Goal: Task Accomplishment & Management: Complete application form

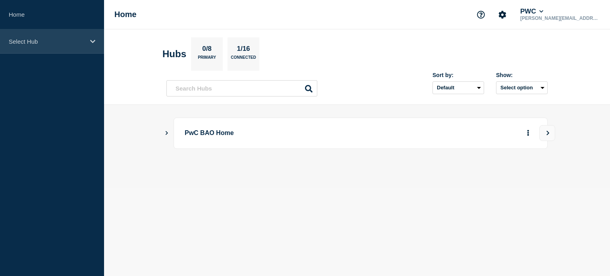
click at [93, 39] on icon at bounding box center [92, 42] width 5 height 6
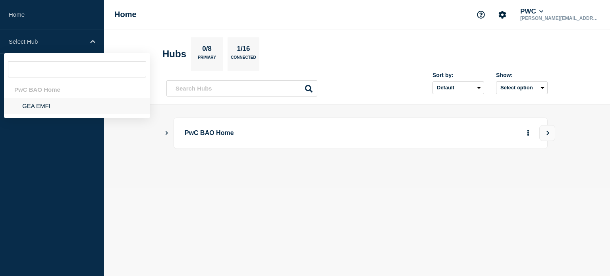
click at [37, 103] on li "GEA EMFI" at bounding box center [77, 106] width 146 height 16
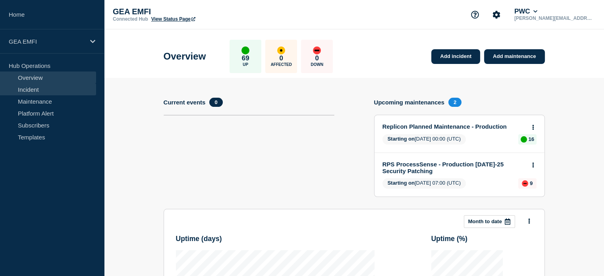
click at [51, 92] on link "Incident" at bounding box center [48, 89] width 96 height 12
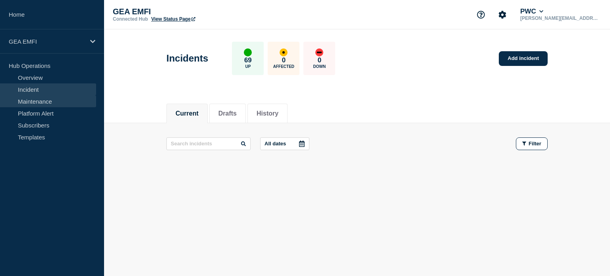
click at [24, 101] on link "Maintenance" at bounding box center [48, 101] width 96 height 12
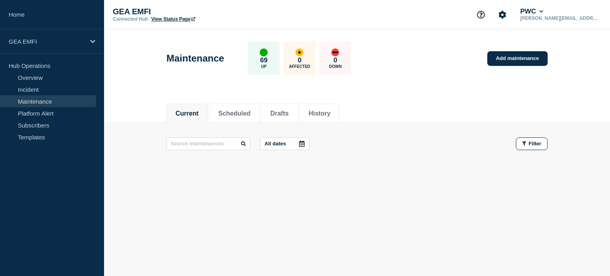
click at [24, 101] on link "Maintenance" at bounding box center [48, 101] width 96 height 12
click at [526, 60] on link "Add maintenance" at bounding box center [517, 58] width 60 height 15
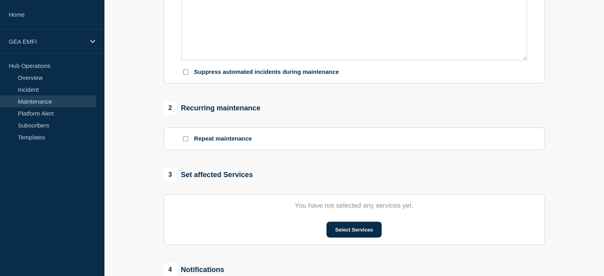
scroll to position [278, 0]
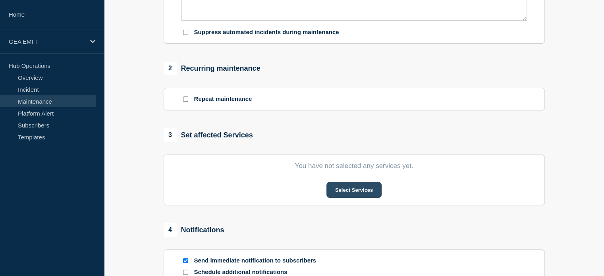
click at [361, 190] on button "Select Services" at bounding box center [353, 190] width 55 height 16
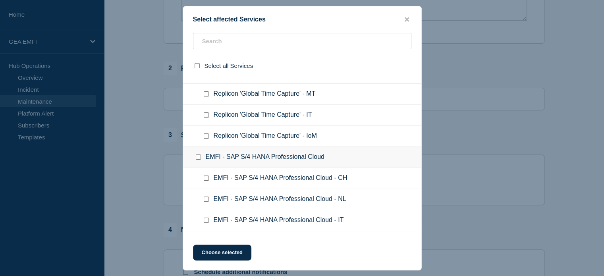
scroll to position [516, 0]
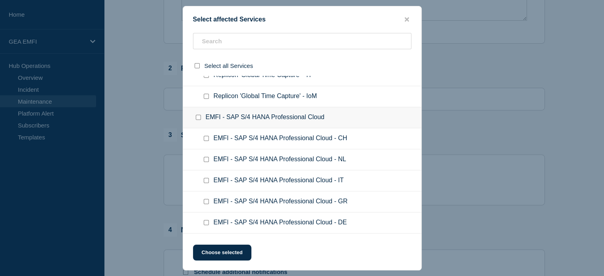
click at [207, 157] on input "EMFI - SAP S/4 HANA Professional Cloud - NL checkbox" at bounding box center [206, 159] width 5 height 5
checkbox input "true"
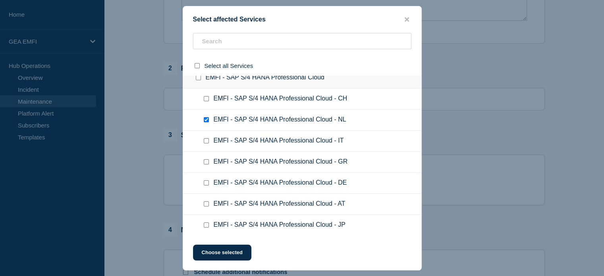
click at [206, 180] on input "EMFI - SAP S/4 HANA Professional Cloud - DE checkbox" at bounding box center [206, 182] width 5 height 5
checkbox input "true"
click at [221, 251] on button "Choose selected" at bounding box center [222, 253] width 58 height 16
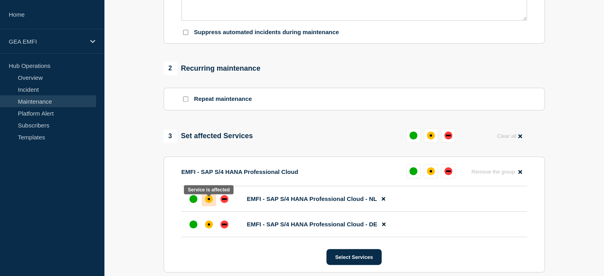
click at [210, 203] on div "affected" at bounding box center [209, 199] width 8 height 8
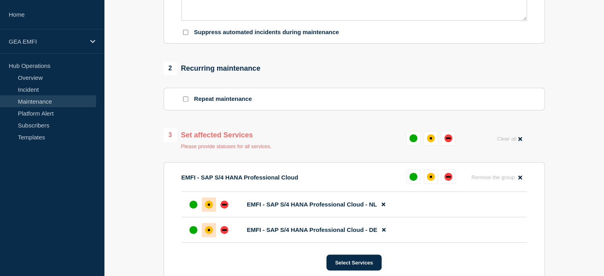
click at [207, 234] on div "affected" at bounding box center [209, 230] width 8 height 8
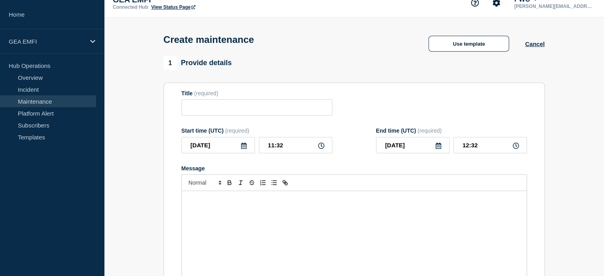
scroll to position [0, 0]
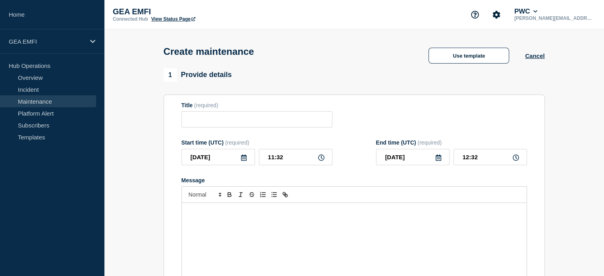
drag, startPoint x: 274, startPoint y: 133, endPoint x: 274, endPoint y: 126, distance: 7.2
click at [273, 133] on form "Title (required) Start time (UTC) (required) [DATE] 11:32 End time (UTC) (requi…" at bounding box center [355, 208] width 346 height 212
click at [274, 124] on input "Title" at bounding box center [257, 119] width 151 height 16
paste input "SAP DI Maintenance - Production"
type input "SAP DI Maintenance - Production"
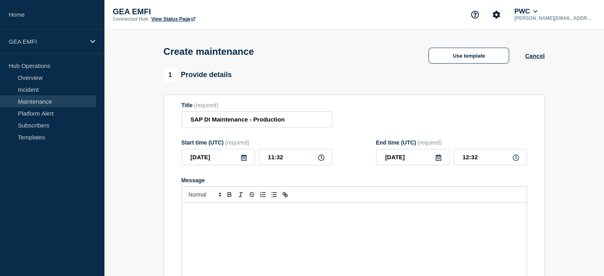
click at [323, 161] on icon at bounding box center [321, 158] width 6 height 6
drag, startPoint x: 287, startPoint y: 157, endPoint x: 229, endPoint y: 163, distance: 58.7
click at [229, 163] on div "2025-08-22 11:32" at bounding box center [257, 157] width 151 height 16
type input "12:00"
drag, startPoint x: 480, startPoint y: 158, endPoint x: 446, endPoint y: 160, distance: 33.8
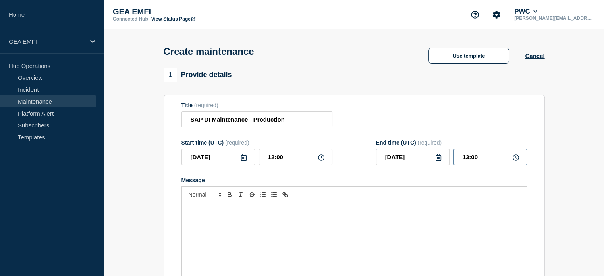
click at [446, 160] on div "2025-08-22 13:00" at bounding box center [451, 157] width 151 height 16
type input "12:15"
click at [359, 231] on div "Message" at bounding box center [354, 250] width 345 height 95
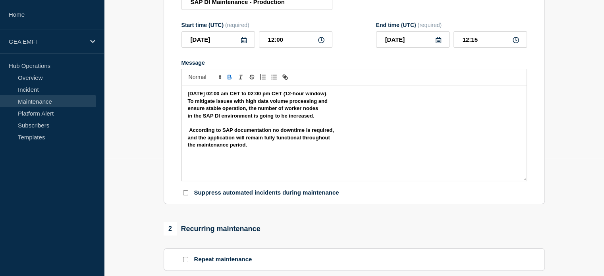
scroll to position [119, 0]
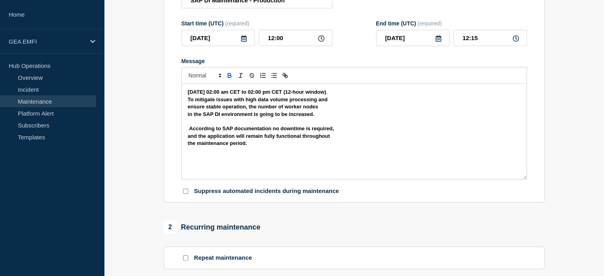
click at [188, 93] on strong "Sunday, August 24 from 02:00 am CET to 02:00 pm CET (12-hour window)" at bounding box center [257, 92] width 139 height 6
drag, startPoint x: 186, startPoint y: 94, endPoint x: 376, endPoint y: 96, distance: 190.3
click at [376, 96] on div "Sunday, August 24 from 02:00 am CET to 02:00 pm CET (12-hour window) . To mitig…" at bounding box center [354, 131] width 345 height 95
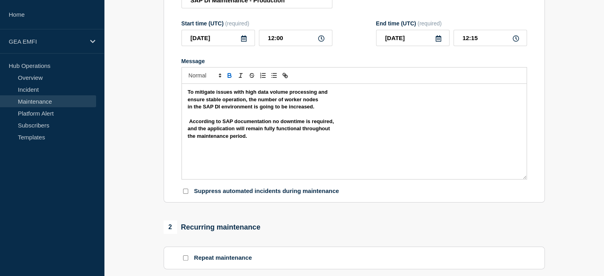
click at [190, 124] on strong "According to SAP documentation no downtime is required," at bounding box center [261, 121] width 145 height 6
click at [253, 140] on p "the maintenance period." at bounding box center [354, 136] width 333 height 7
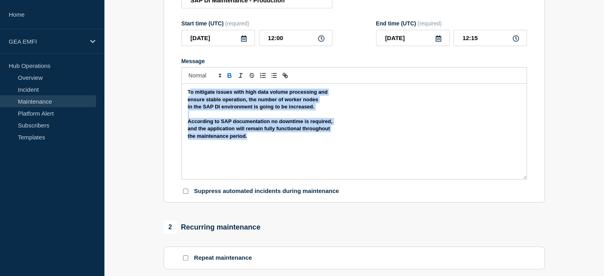
drag, startPoint x: 189, startPoint y: 96, endPoint x: 249, endPoint y: 145, distance: 77.9
click at [249, 145] on div "To mitigate issues with high data volume processing and ensure stable operation…" at bounding box center [354, 131] width 345 height 95
click at [287, 147] on div "To mitigate issues with high data volume processing and ensure stable operation…" at bounding box center [354, 131] width 345 height 95
drag, startPoint x: 187, startPoint y: 93, endPoint x: 263, endPoint y: 136, distance: 87.5
click at [270, 147] on div "To mitigate issues with high data volume processing and ensure stable operation…" at bounding box center [354, 131] width 345 height 95
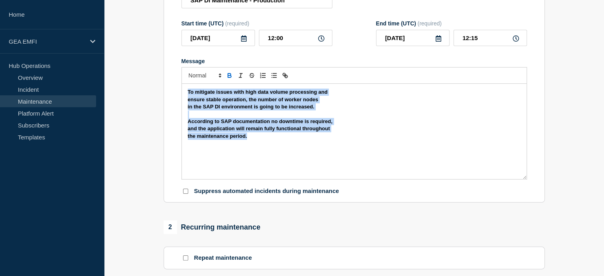
click at [230, 78] on icon "Toggle bold text" at bounding box center [229, 75] width 7 height 7
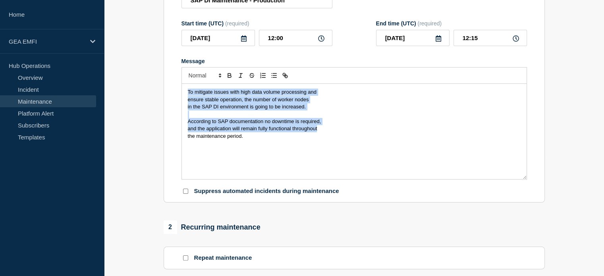
click at [258, 155] on div "To mitigate issues with high data volume processing and ensure stable operation…" at bounding box center [354, 131] width 345 height 95
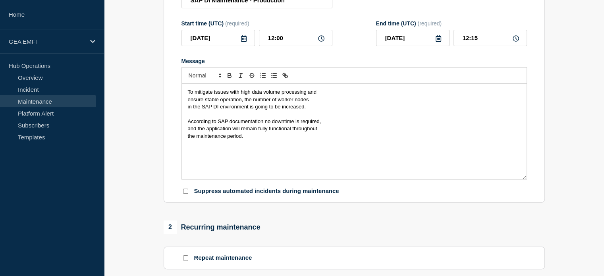
click at [187, 102] on div "To mitigate issues with high data volume processing and ensure stable operation…" at bounding box center [354, 131] width 345 height 95
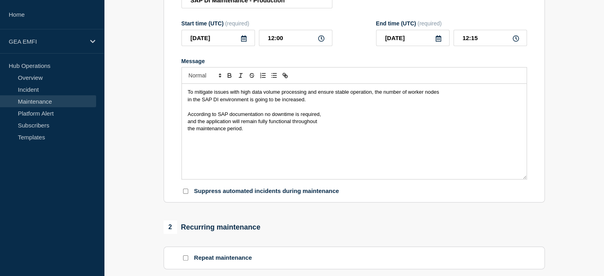
click at [186, 103] on div "To mitigate issues with high data volume processing and ensure stable operation…" at bounding box center [354, 131] width 345 height 95
click at [187, 126] on div "To mitigate issues with high data volume processing and ensure stable operation…" at bounding box center [354, 131] width 345 height 95
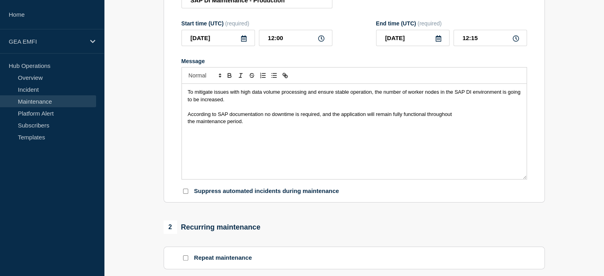
click at [188, 124] on span "the maintenance period." at bounding box center [215, 121] width 55 height 6
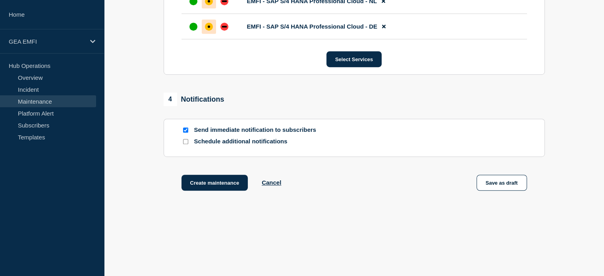
scroll to position [486, 0]
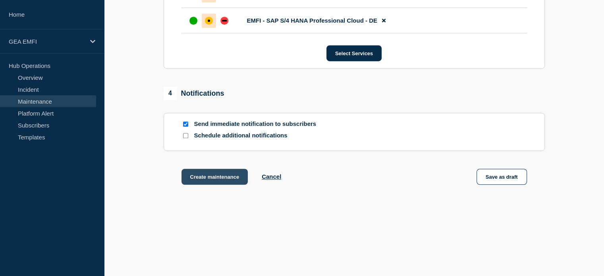
click at [208, 177] on button "Create maintenance" at bounding box center [215, 177] width 67 height 16
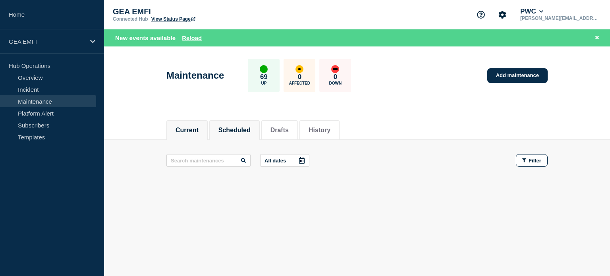
click at [226, 128] on button "Scheduled" at bounding box center [234, 130] width 32 height 7
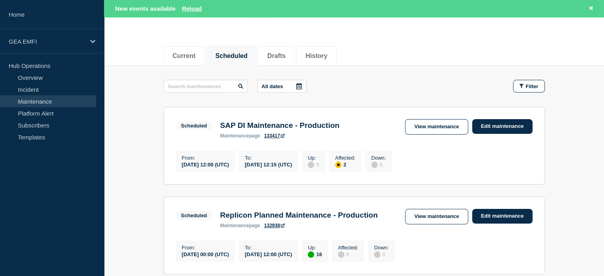
scroll to position [79, 0]
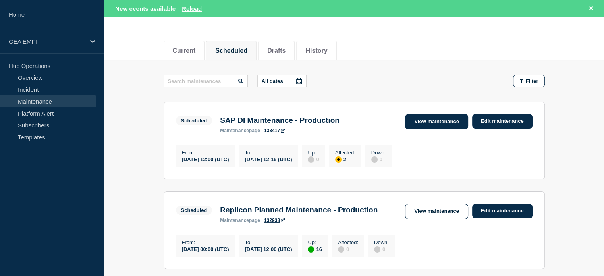
click at [438, 124] on link "View maintenance" at bounding box center [436, 121] width 63 height 15
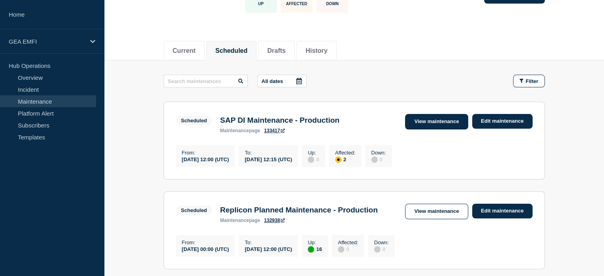
scroll to position [62, 0]
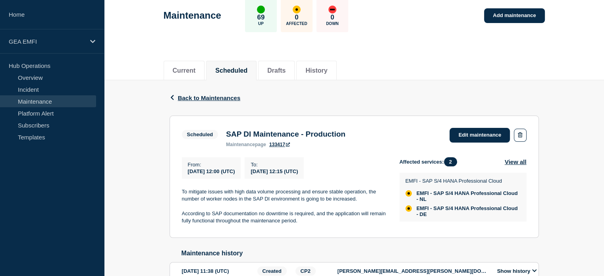
scroll to position [92, 0]
